Goal: Information Seeking & Learning: Check status

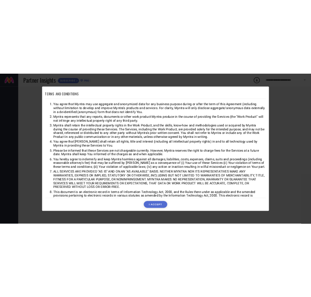
scroll to position [22, 0]
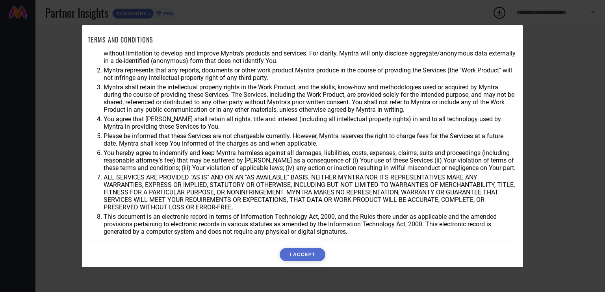
click at [307, 252] on button "I ACCEPT" at bounding box center [302, 254] width 45 height 13
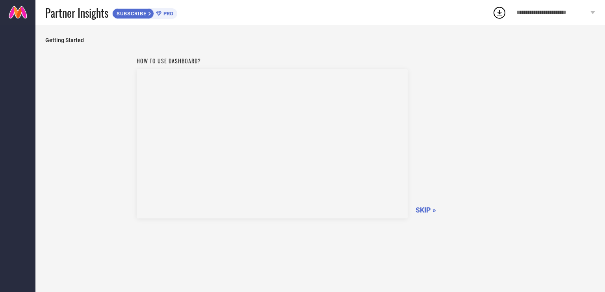
click at [425, 216] on div "How to use dashboard? SKIP »" at bounding box center [321, 136] width 368 height 167
click at [424, 209] on span "SKIP »" at bounding box center [426, 210] width 20 height 8
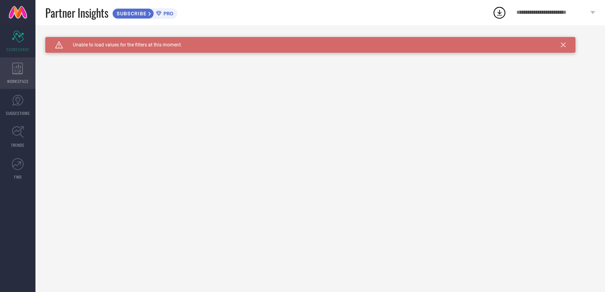
click at [13, 74] on div "WORKSPACE" at bounding box center [17, 74] width 35 height 32
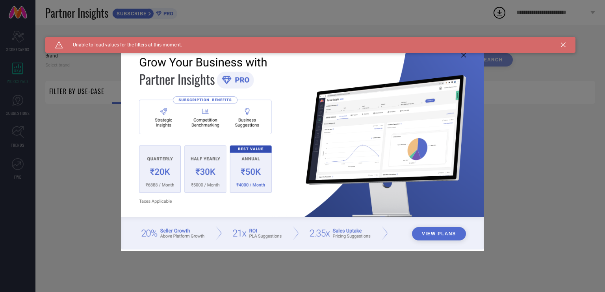
type input "1 STOP FASHION"
type input "All"
